Goal: Task Accomplishment & Management: Manage account settings

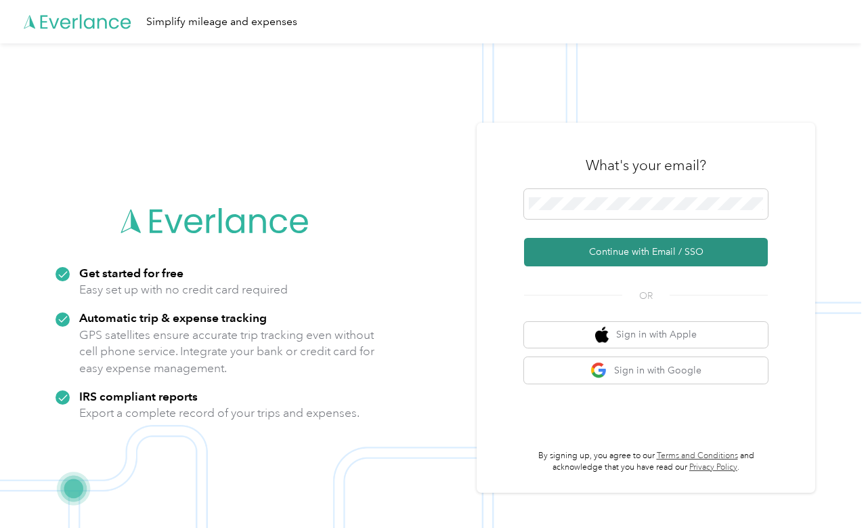
click at [607, 257] on button "Continue with Email / SSO" at bounding box center [646, 252] width 244 height 28
click at [640, 247] on button "Continue with Email / SSO" at bounding box center [646, 252] width 244 height 28
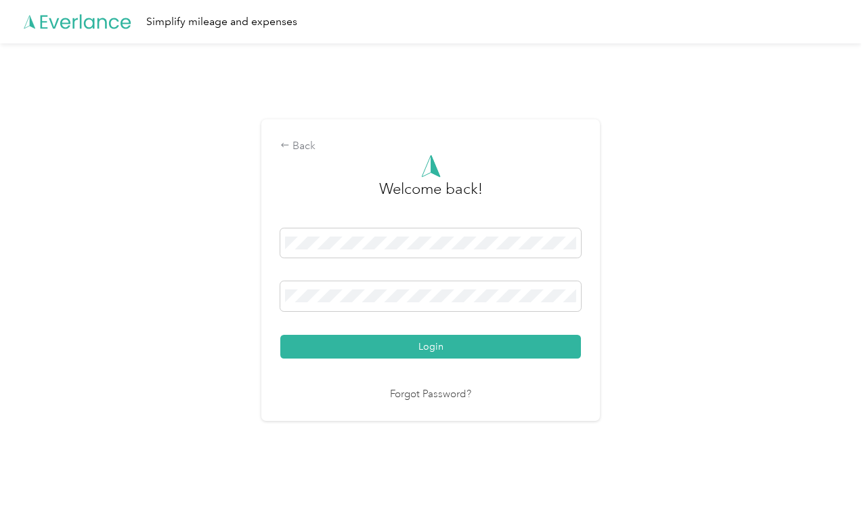
click at [434, 345] on button "Login" at bounding box center [430, 347] width 301 height 24
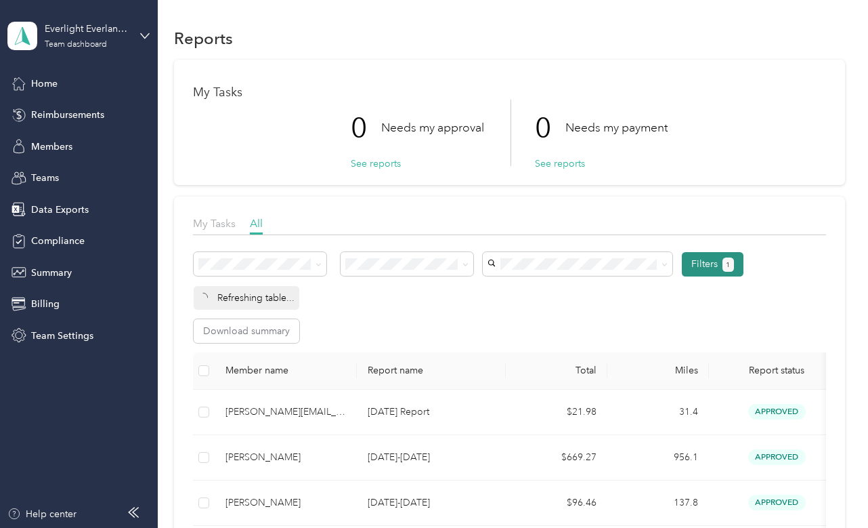
click at [696, 276] on button "Filters 1" at bounding box center [713, 264] width 62 height 24
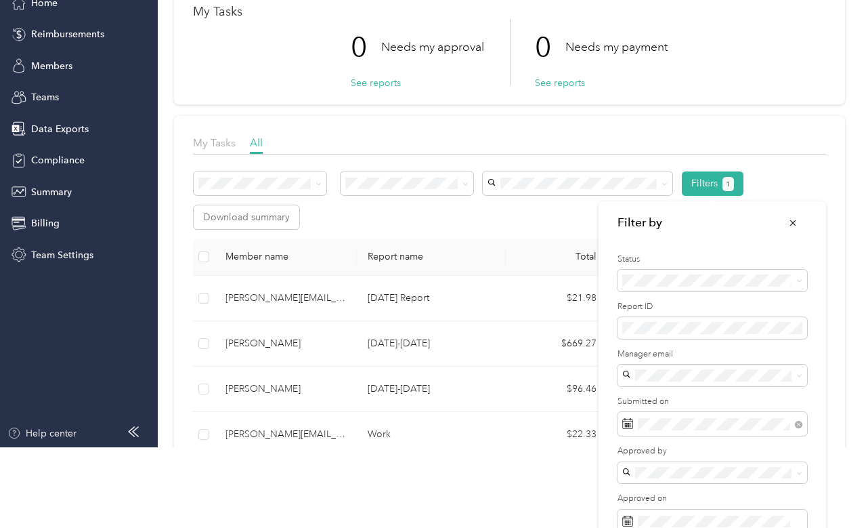
scroll to position [136, 0]
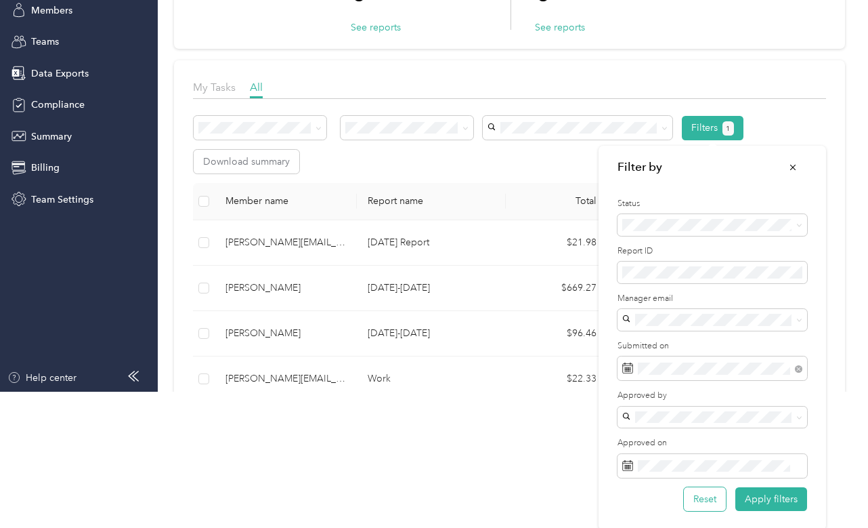
click at [729, 500] on div "Reset Apply filters" at bounding box center [741, 499] width 133 height 24
click at [690, 503] on button "Reset" at bounding box center [705, 499] width 42 height 24
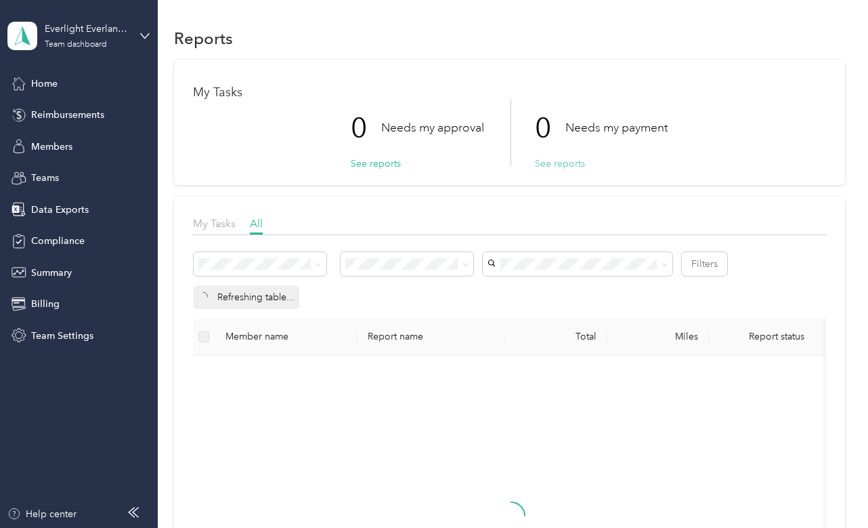
click at [553, 162] on button "See reports" at bounding box center [560, 163] width 50 height 14
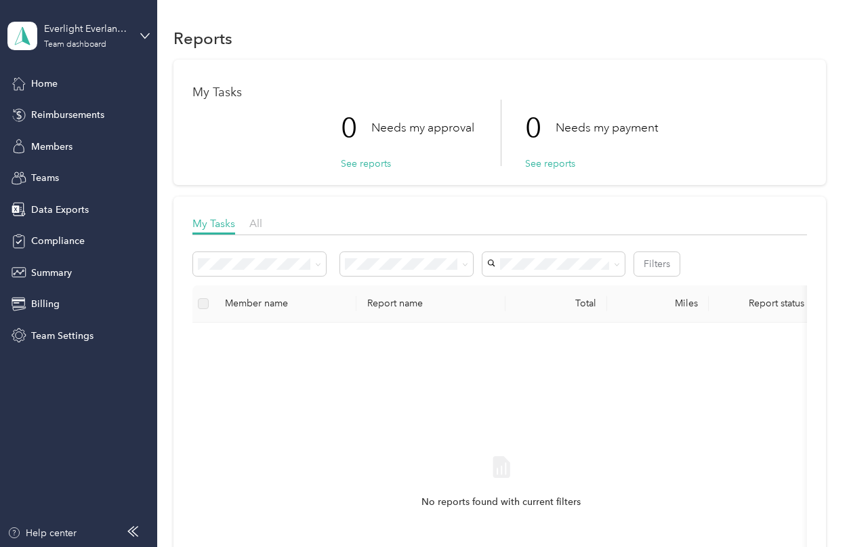
click at [676, 245] on div "Filters Member name Report name Total Miles Report status Submitted on Program …" at bounding box center [499, 455] width 614 height 425
click at [656, 275] on div "Filters" at bounding box center [499, 268] width 614 height 33
click at [658, 270] on button "Filters" at bounding box center [656, 264] width 45 height 24
click at [606, 423] on li "Needs my payment" at bounding box center [657, 431] width 190 height 24
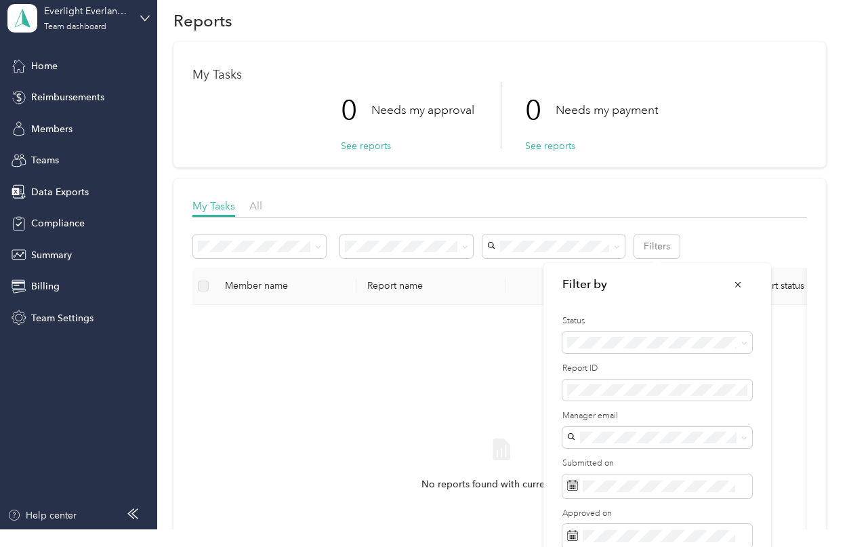
scroll to position [51, 0]
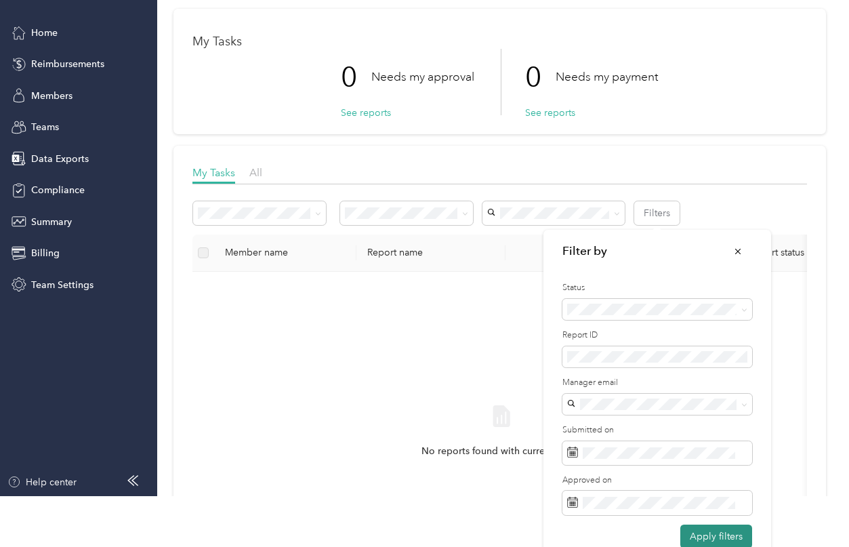
click at [690, 538] on button "Apply filters" at bounding box center [716, 536] width 72 height 24
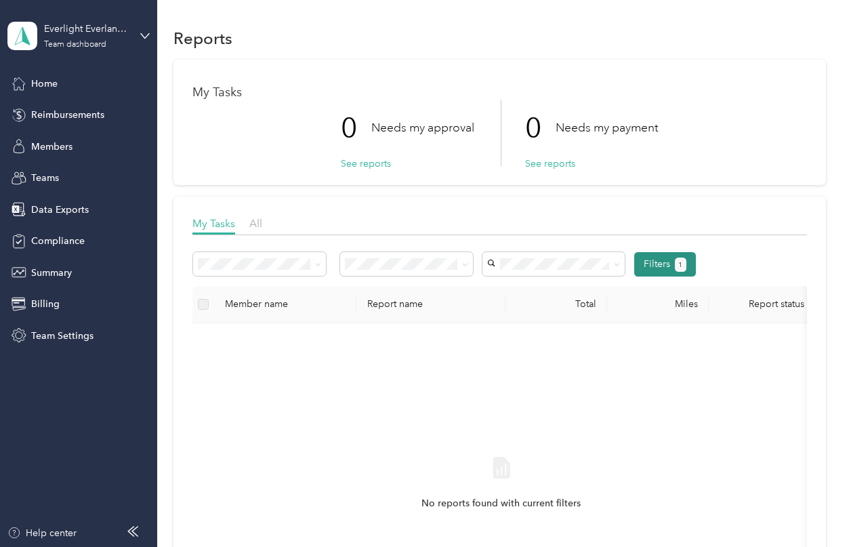
click at [675, 258] on span "1" at bounding box center [681, 264] width 12 height 15
click at [658, 259] on button "Filters 1" at bounding box center [665, 264] width 62 height 24
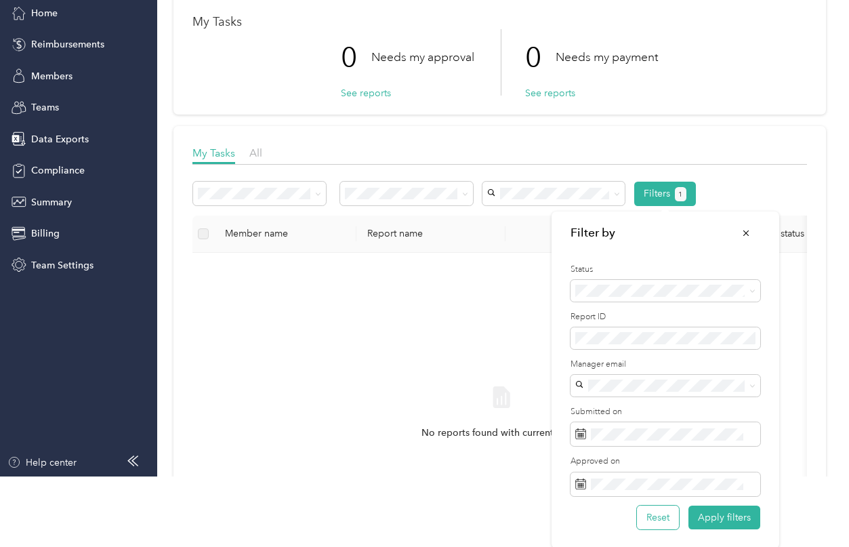
click at [662, 507] on button "Reset" at bounding box center [658, 517] width 42 height 24
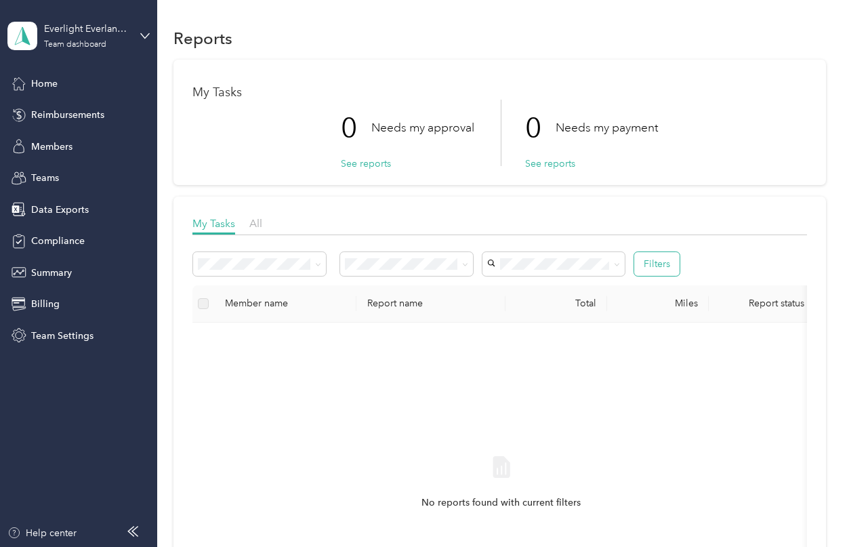
click at [656, 264] on button "Filters" at bounding box center [656, 264] width 45 height 24
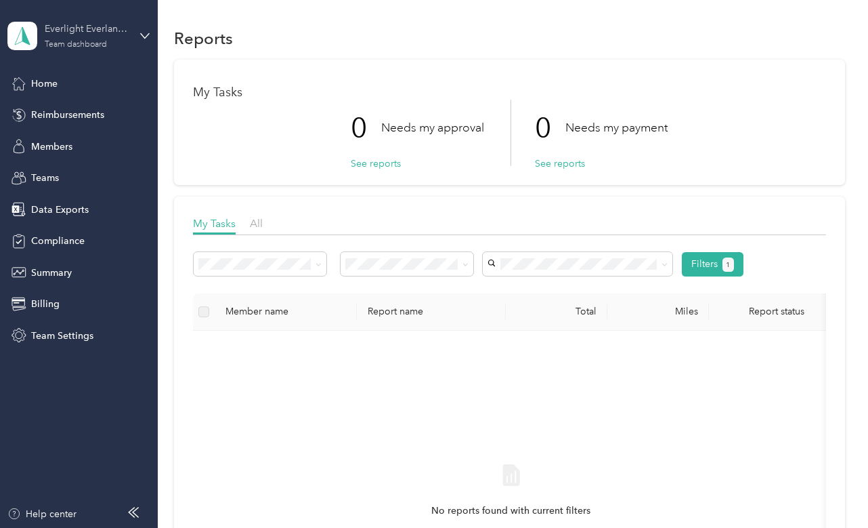
click at [98, 37] on div "Everlight Everlance Account Team dashboard" at bounding box center [87, 35] width 85 height 27
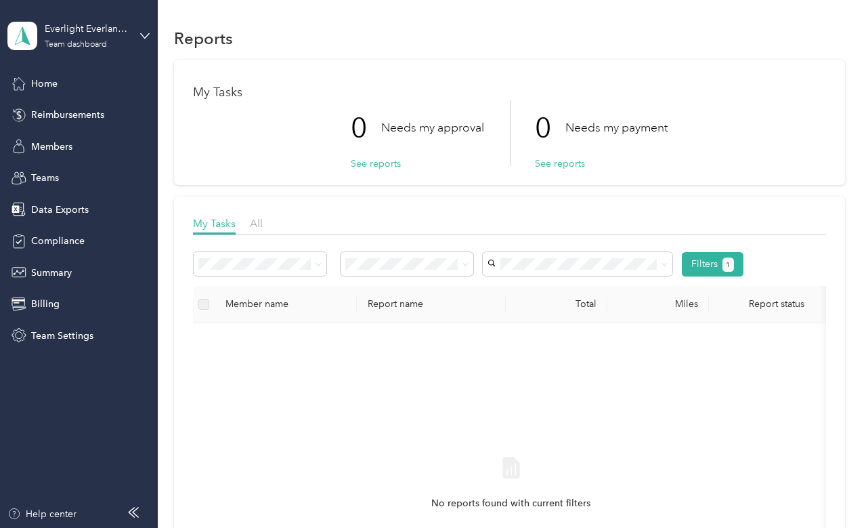
click at [74, 165] on div "Log out" at bounding box center [226, 173] width 419 height 24
